Goal: Ask a question

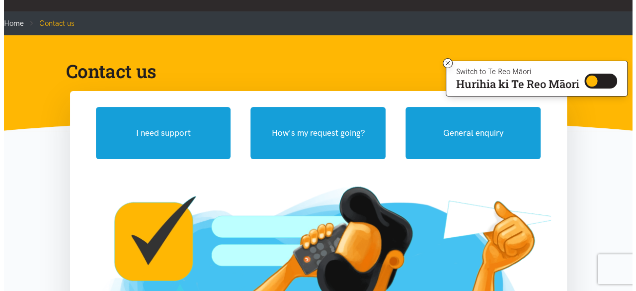
scroll to position [40, 0]
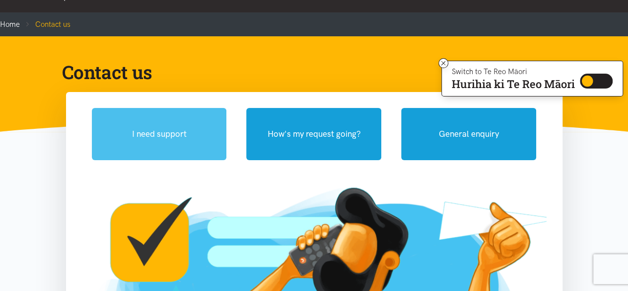
click at [125, 137] on button "I need support" at bounding box center [159, 134] width 135 height 52
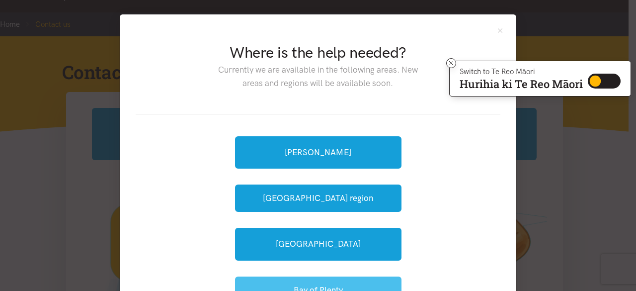
click at [300, 280] on button "Bay of Plenty" at bounding box center [318, 289] width 166 height 27
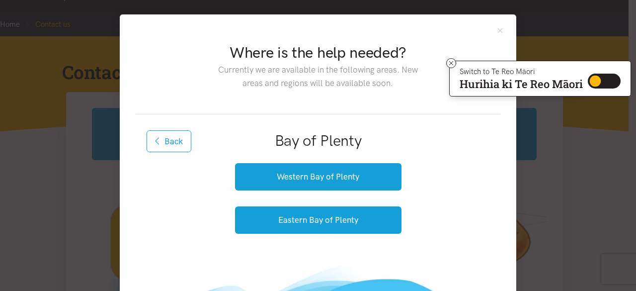
click at [306, 233] on div "Western Bay of Plenty Eastern Bay of Plenty" at bounding box center [318, 198] width 166 height 82
